Goal: Task Accomplishment & Management: Manage account settings

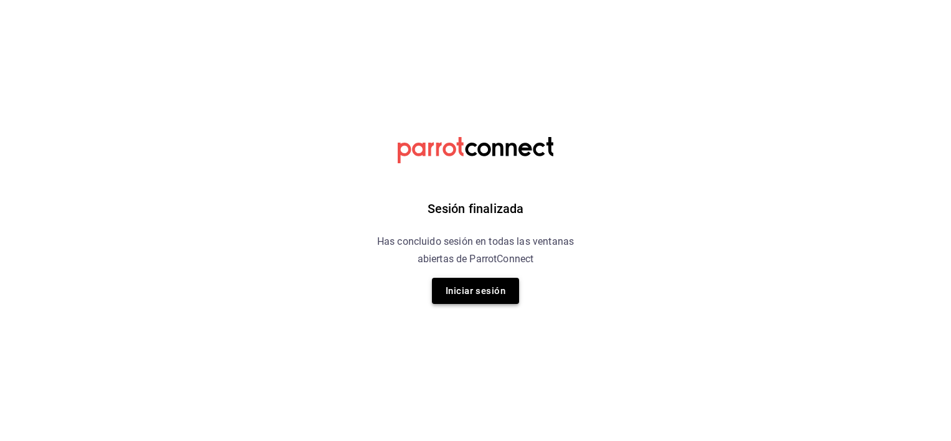
click at [439, 286] on button "Iniciar sesión" at bounding box center [475, 291] width 87 height 26
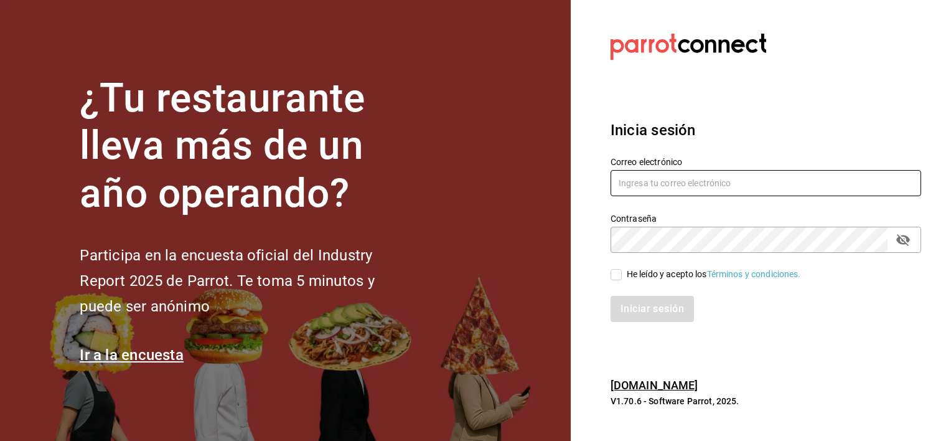
type input "[EMAIL_ADDRESS][DOMAIN_NAME]"
click at [615, 279] on input "He leído y acepto los Términos y condiciones." at bounding box center [616, 274] width 11 height 11
checkbox input "true"
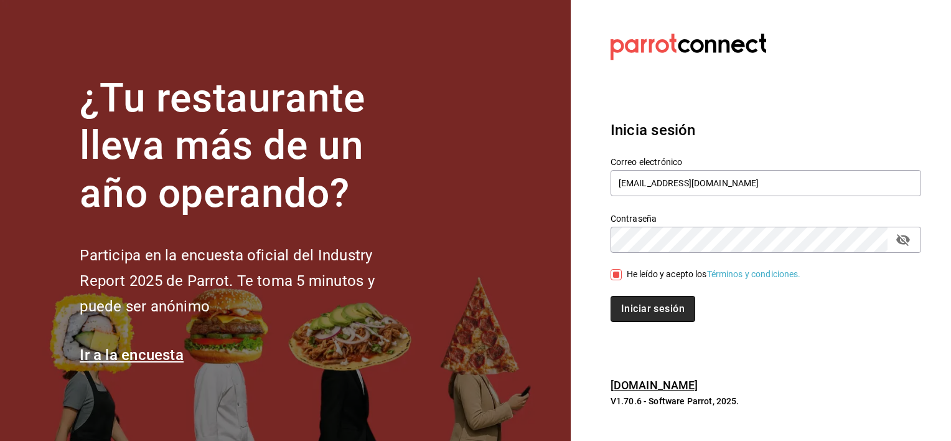
click at [632, 307] on button "Iniciar sesión" at bounding box center [653, 309] width 85 height 26
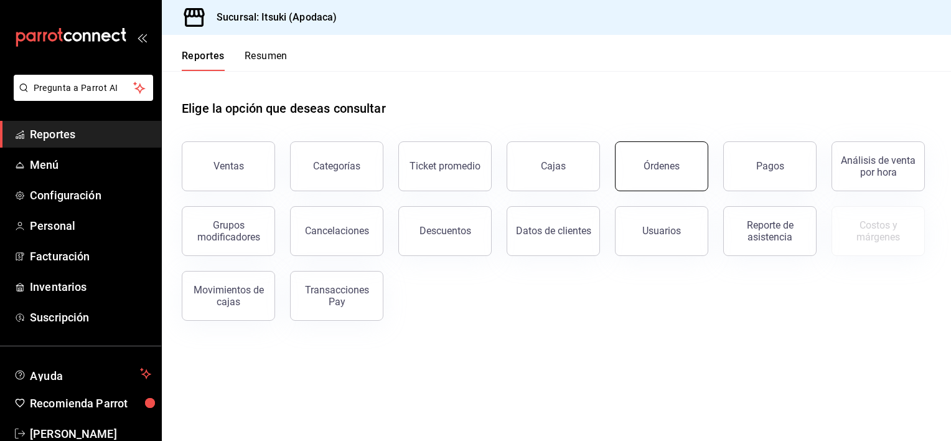
click at [664, 167] on div "Órdenes" at bounding box center [662, 166] width 36 height 12
